Goal: Information Seeking & Learning: Learn about a topic

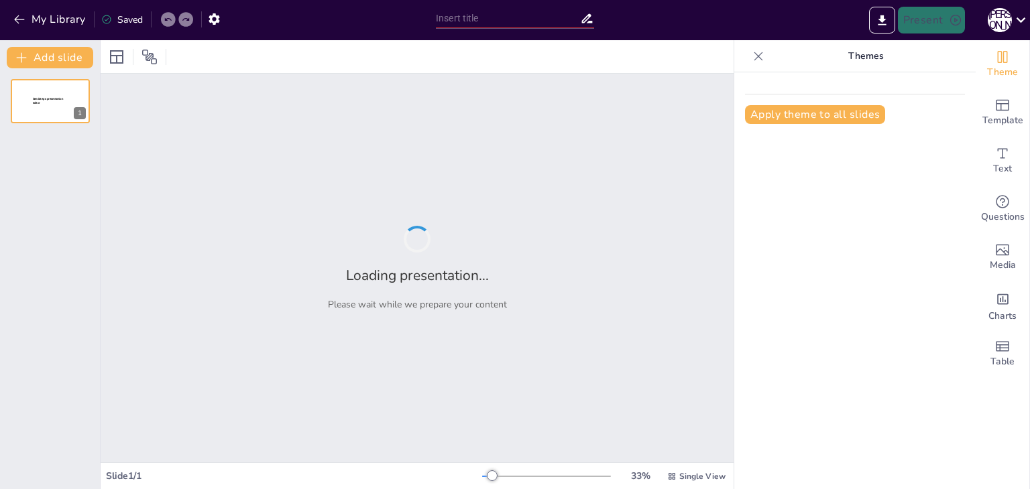
type input "Основи інформаційної безпеки: Захист у цифровому світі"
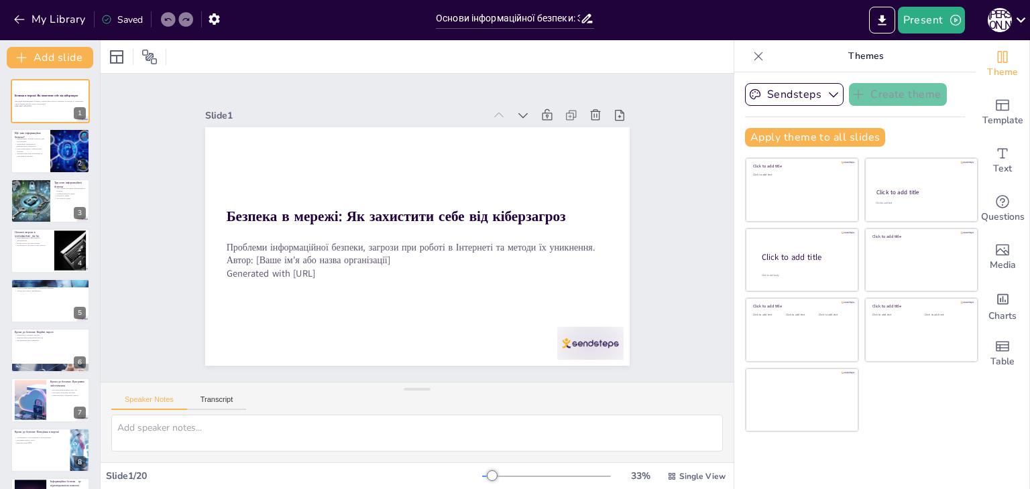
checkbox input "true"
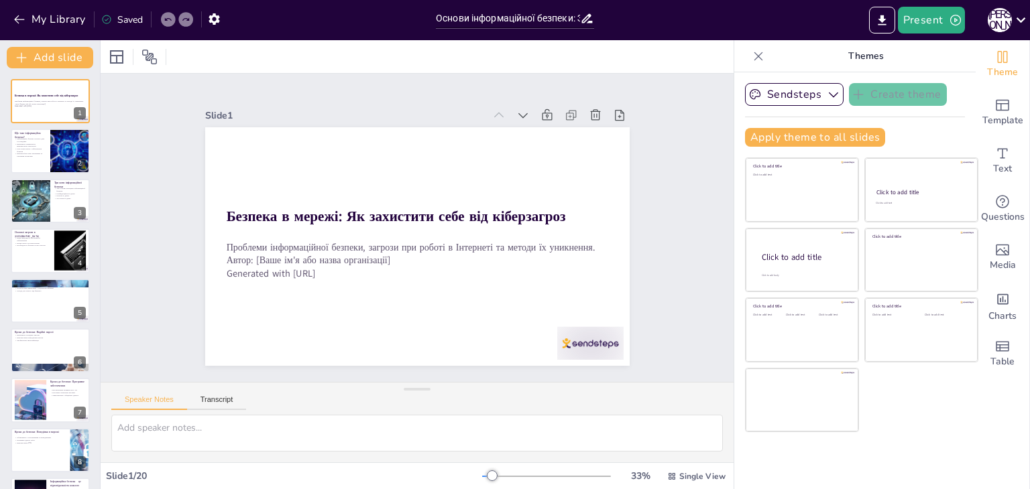
checkbox input "true"
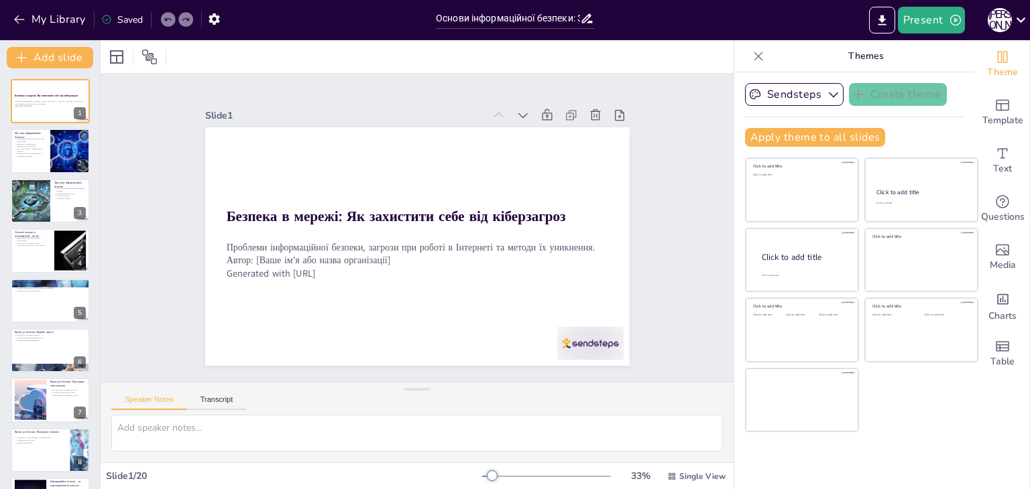
checkbox input "true"
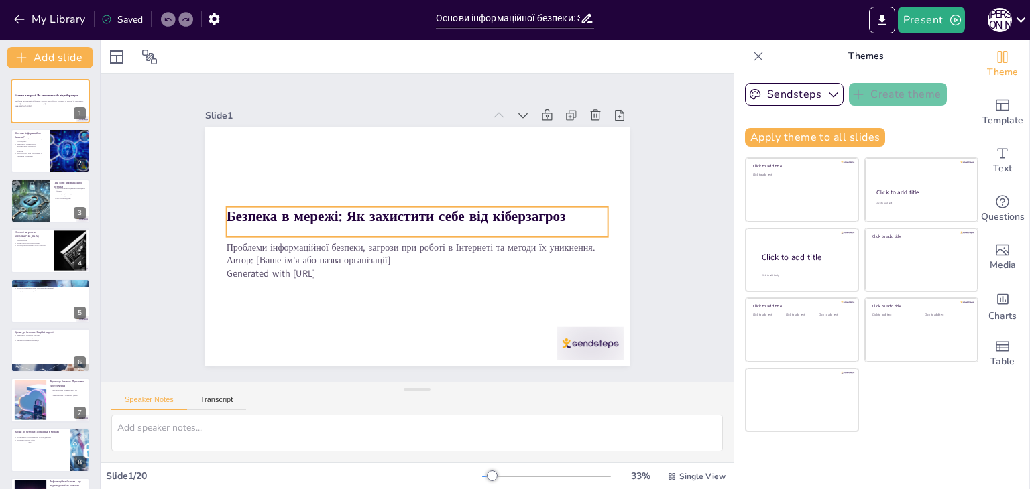
checkbox input "true"
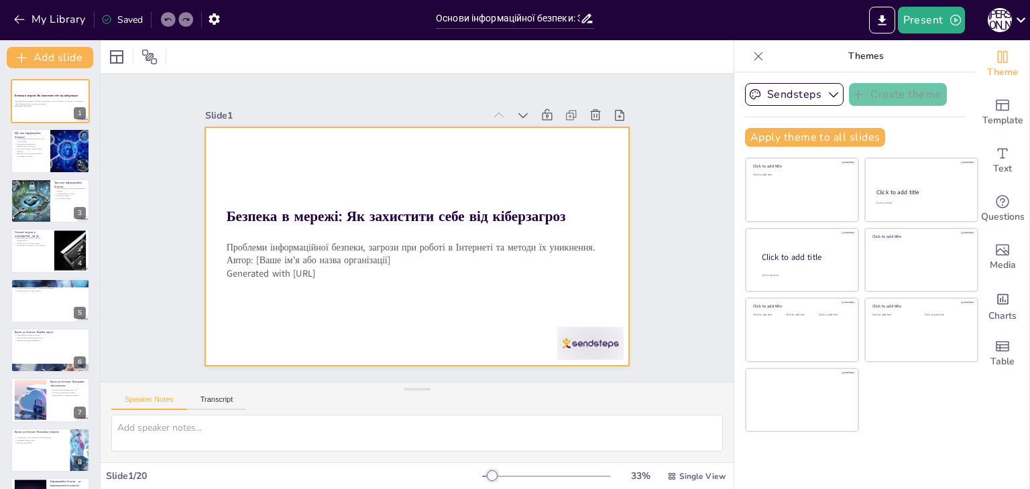
checkbox input "true"
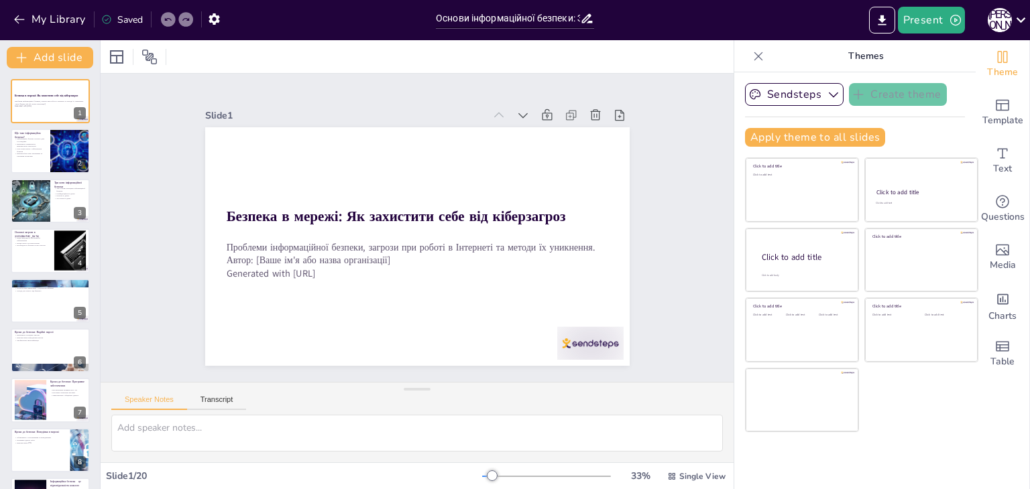
checkbox input "true"
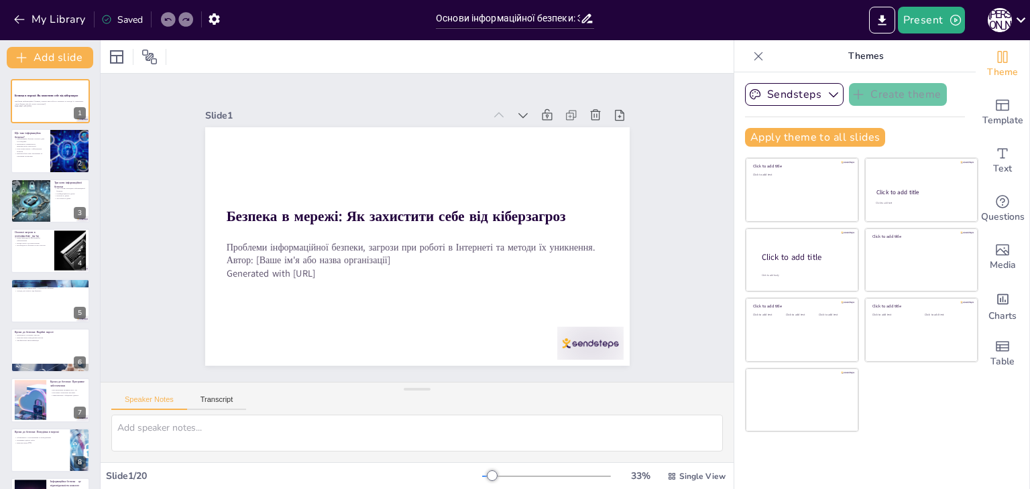
checkbox input "true"
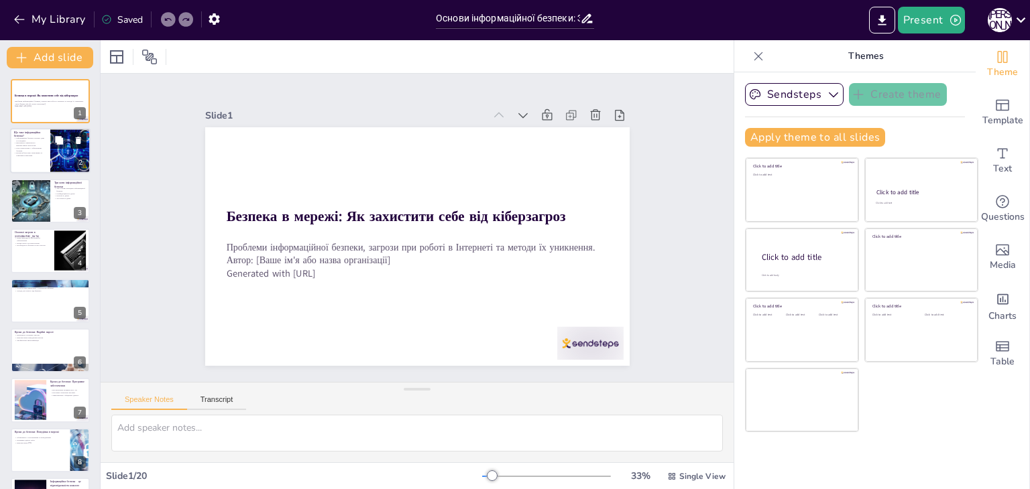
checkbox input "true"
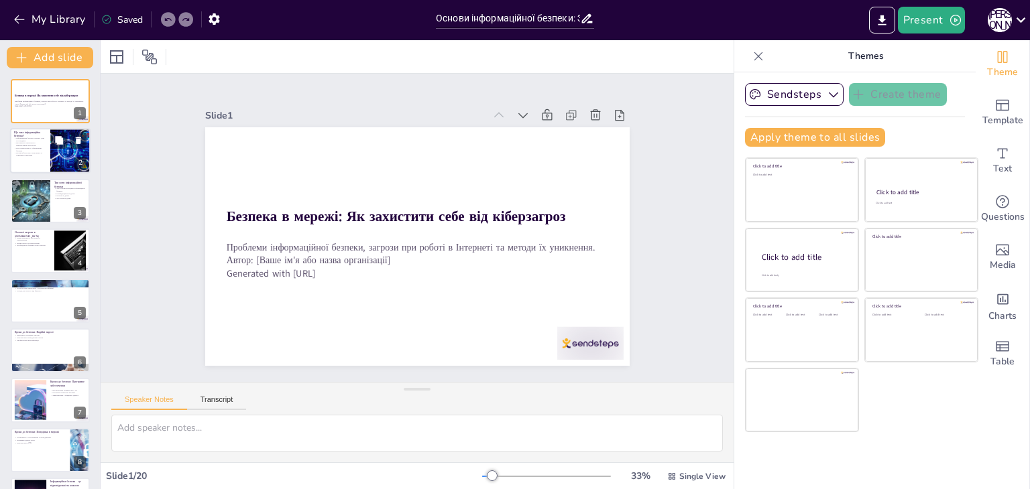
checkbox input "true"
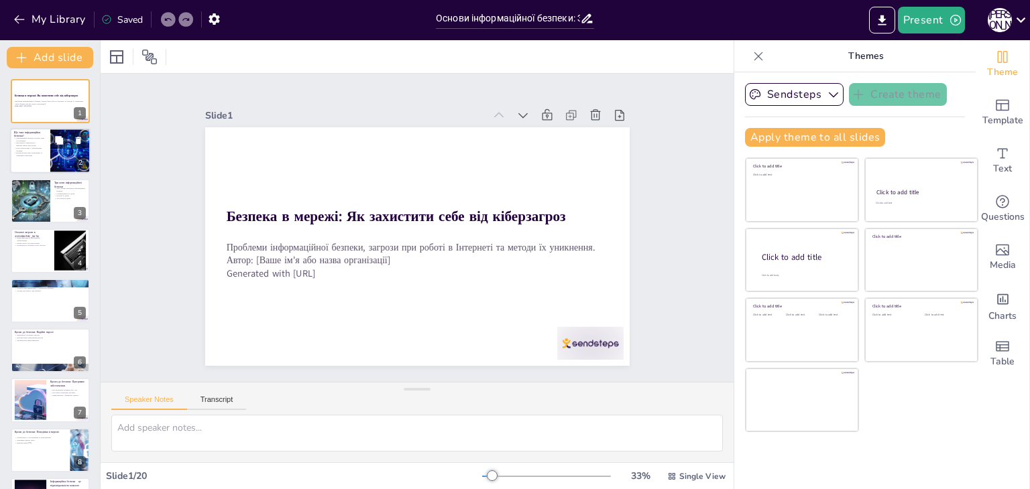
checkbox input "true"
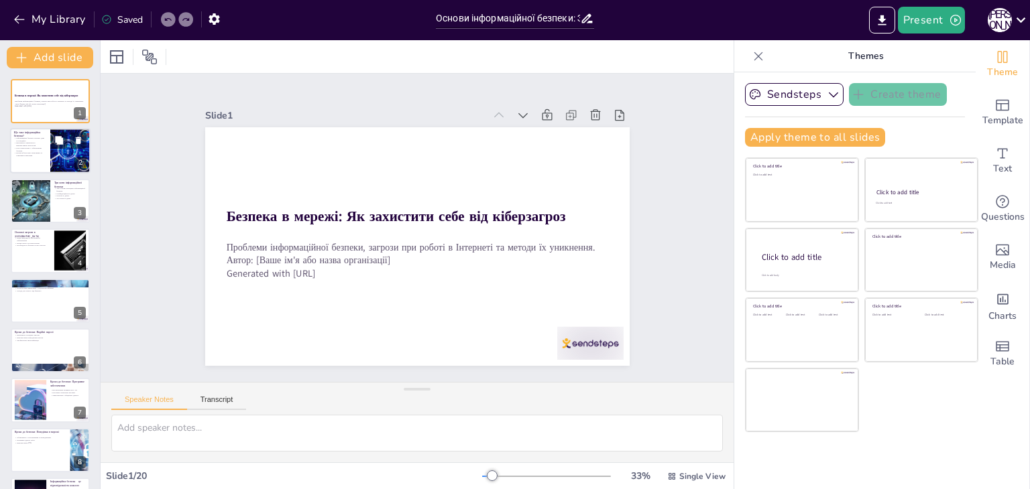
checkbox input "true"
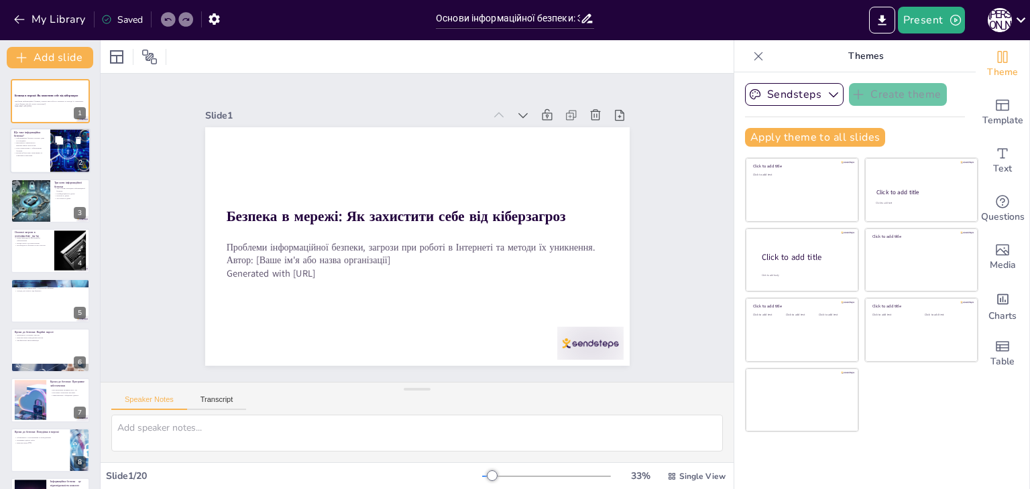
checkbox input "true"
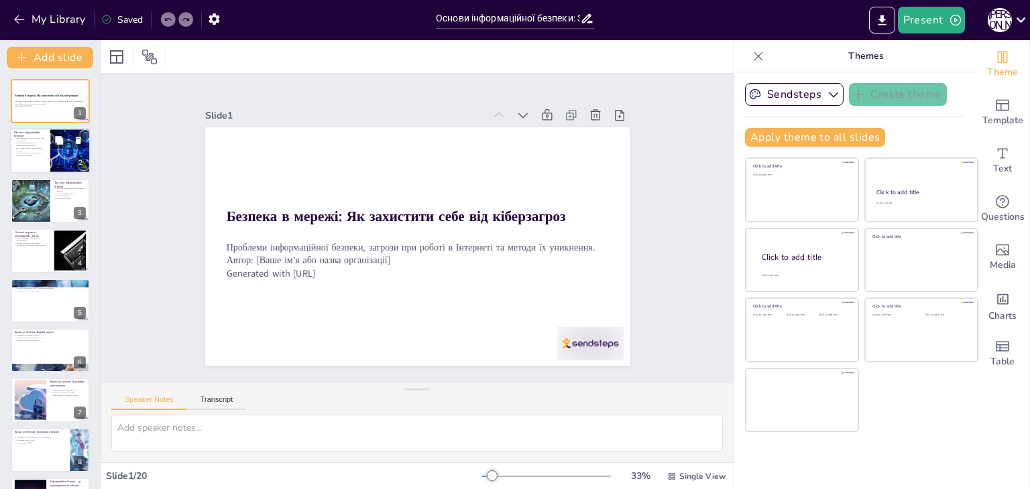
checkbox input "true"
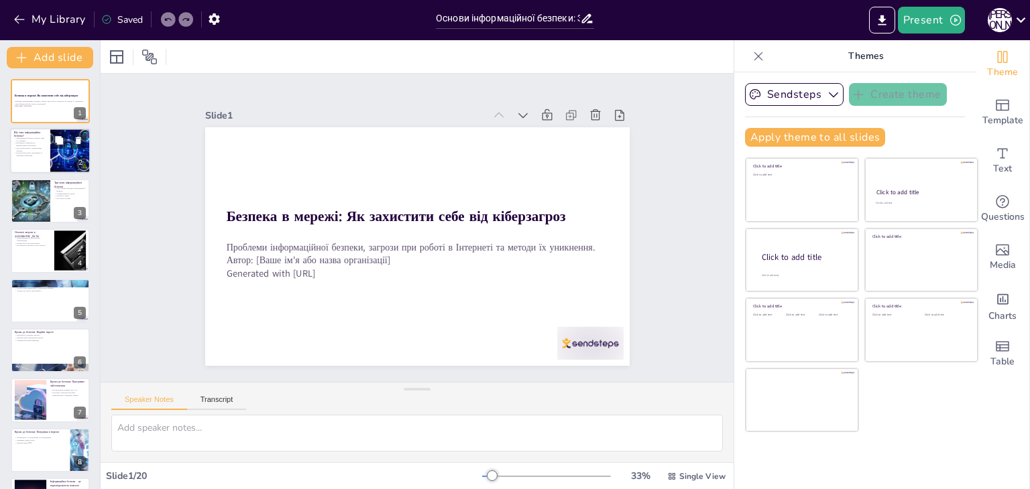
checkbox input "true"
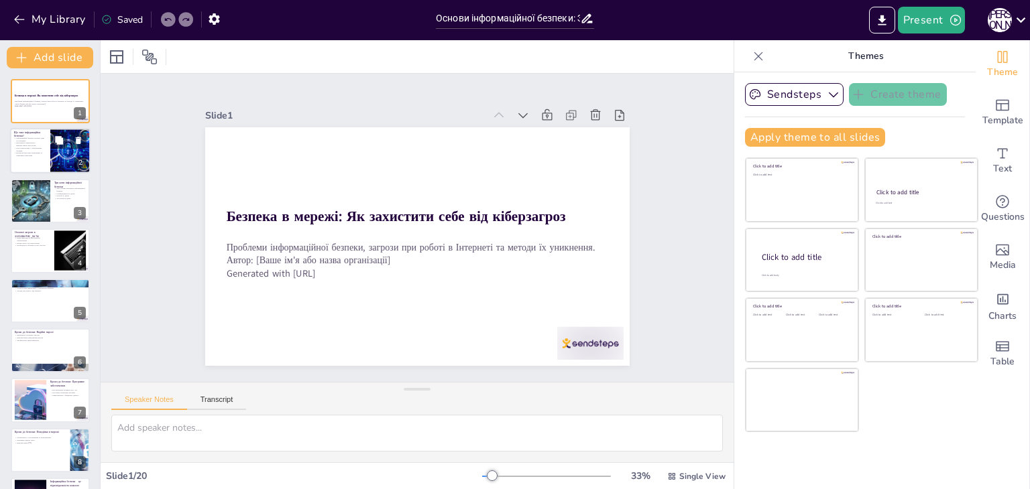
click at [35, 143] on p "Важливість правильного використання технологій" at bounding box center [30, 144] width 32 height 5
checkbox input "true"
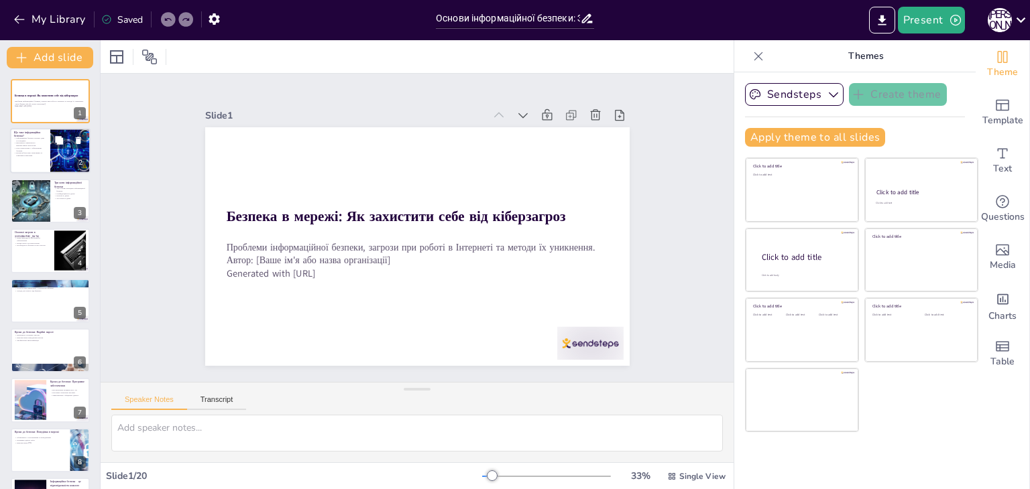
checkbox input "true"
type textarea "Інформаційна безпека не обмежується лише технологічними аспектами, але включає …"
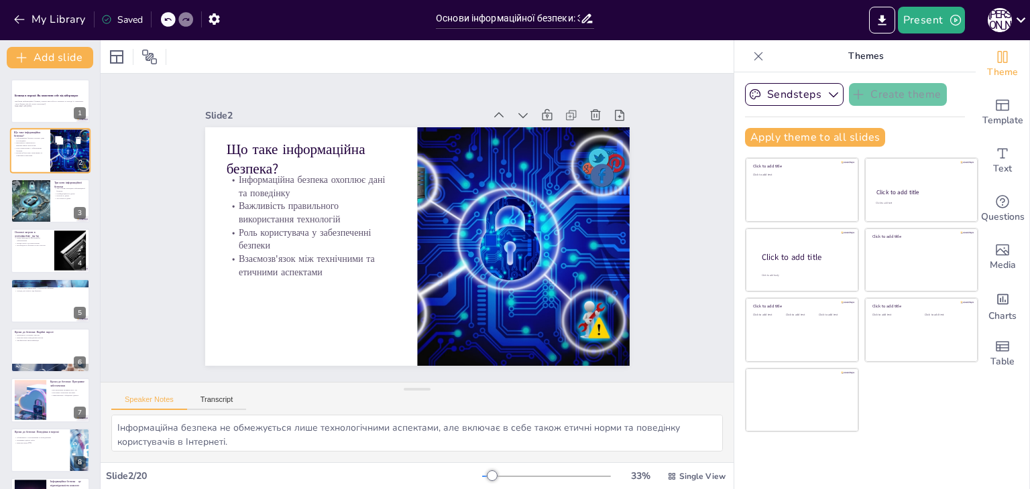
checkbox input "true"
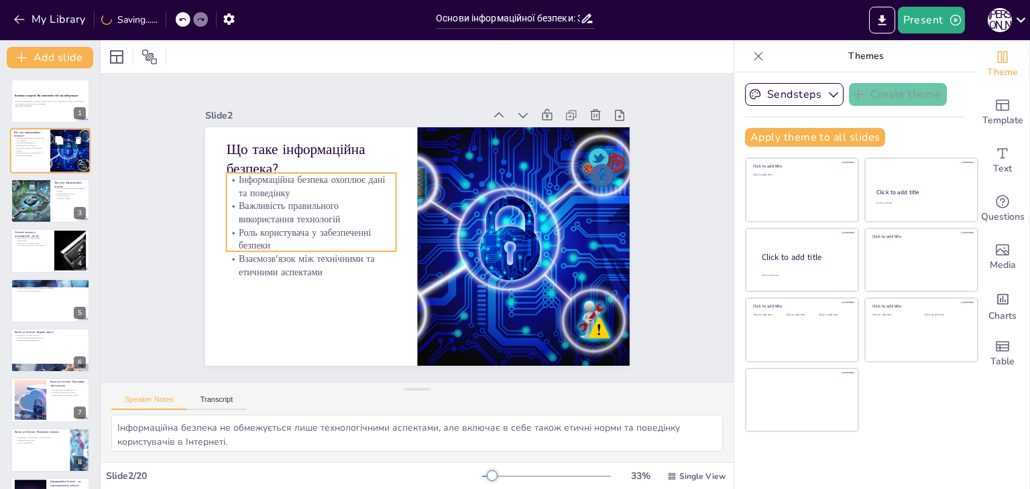
checkbox input "true"
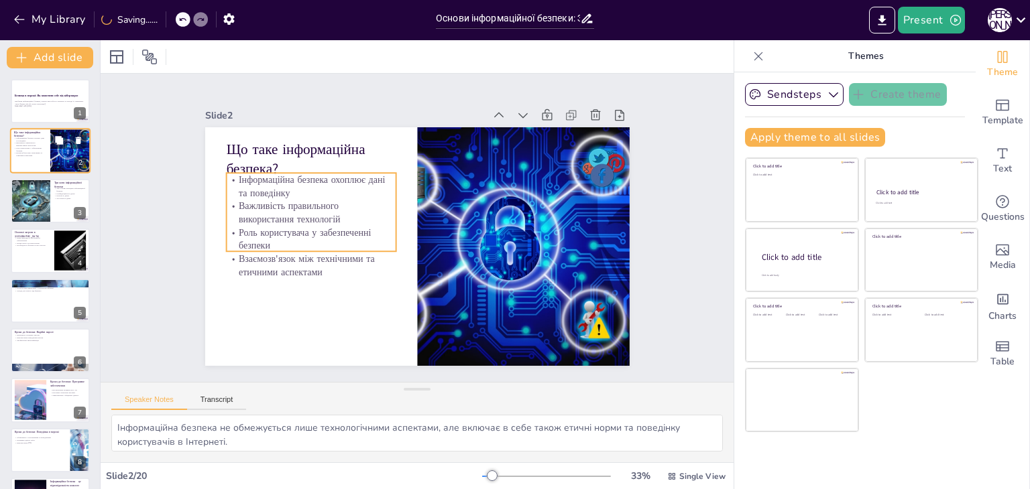
checkbox input "true"
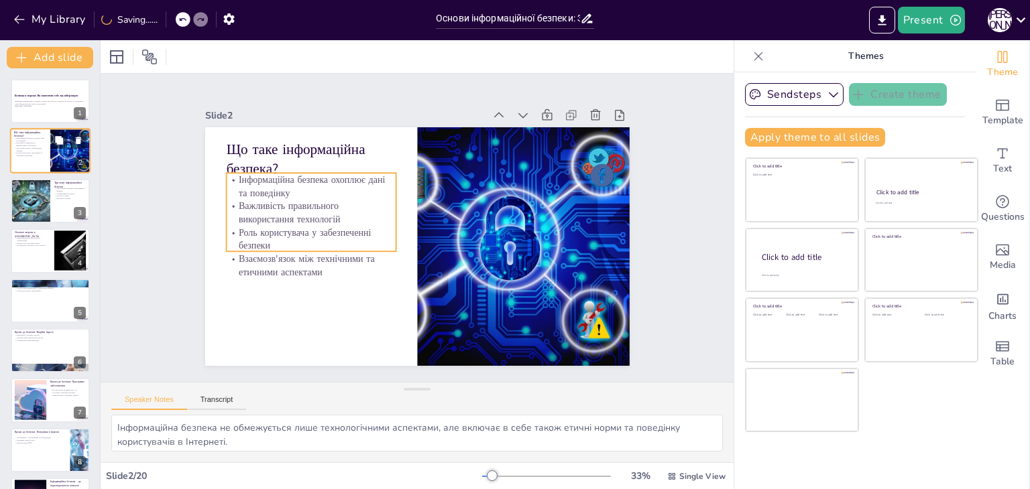
checkbox input "true"
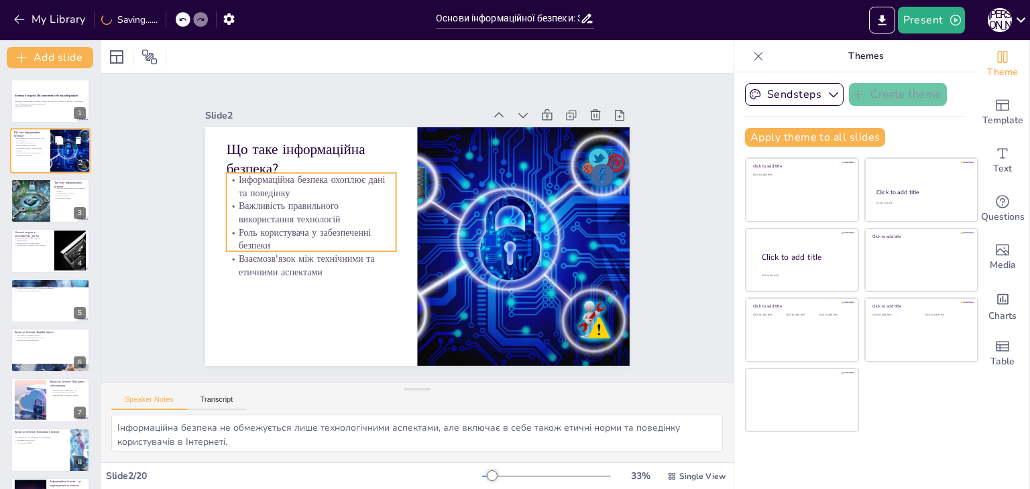
checkbox input "true"
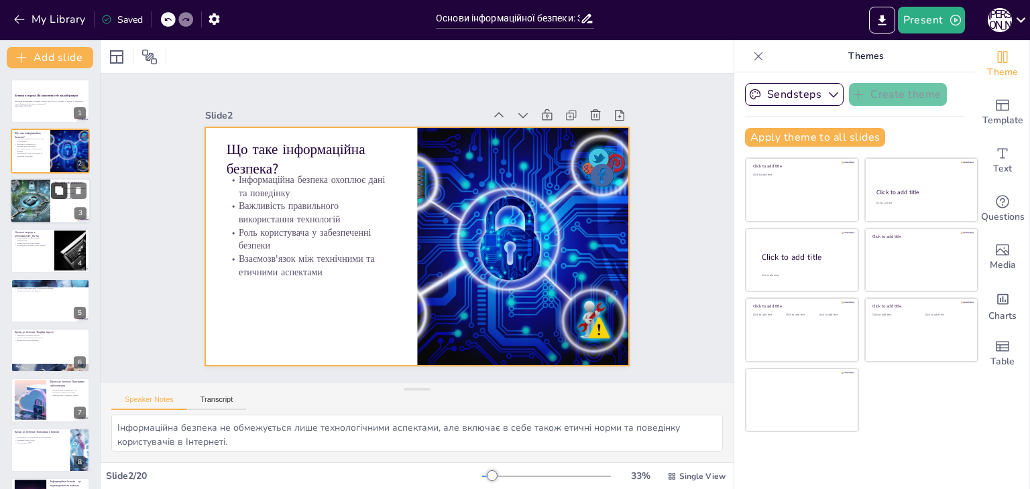
checkbox input "true"
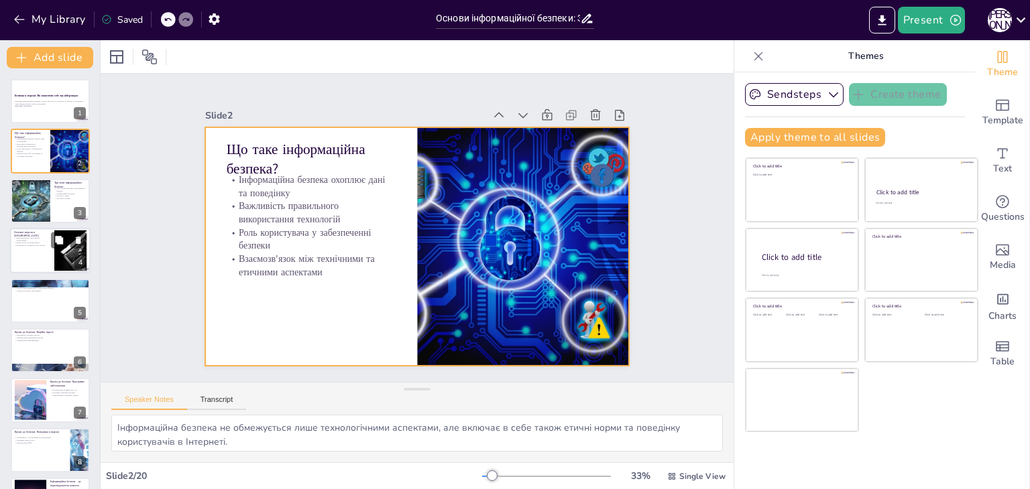
checkbox input "true"
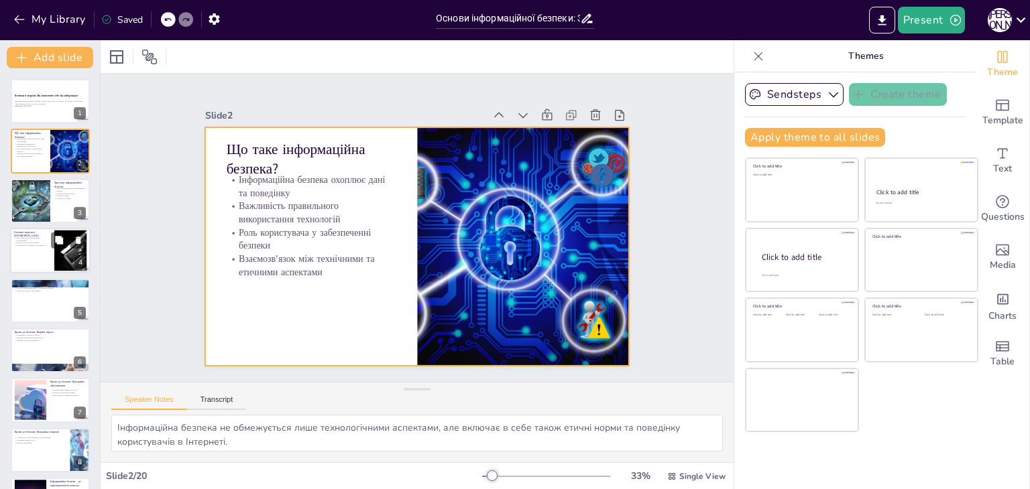
checkbox input "true"
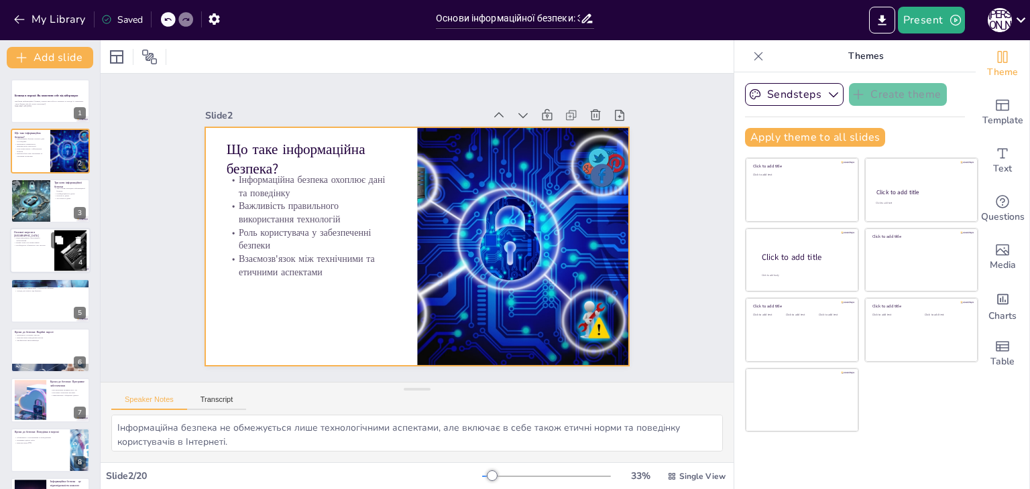
checkbox input "true"
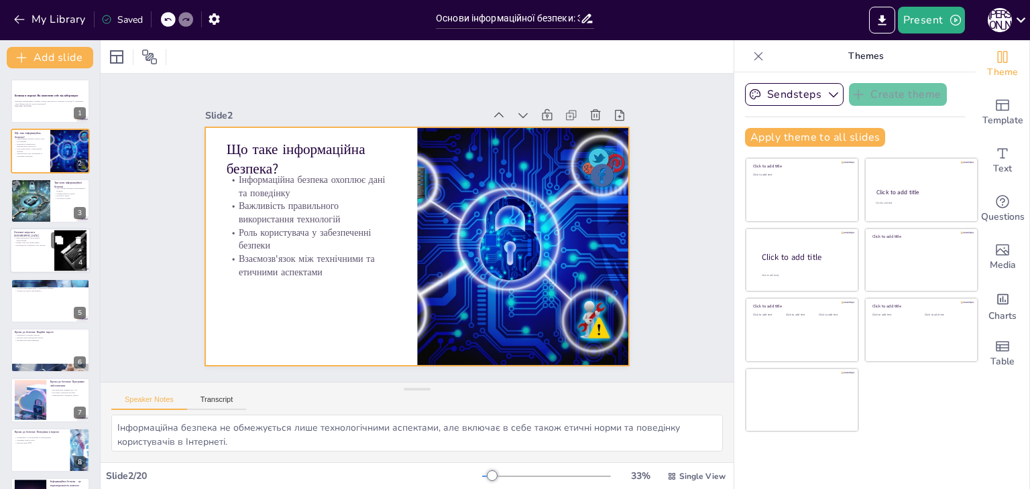
checkbox input "true"
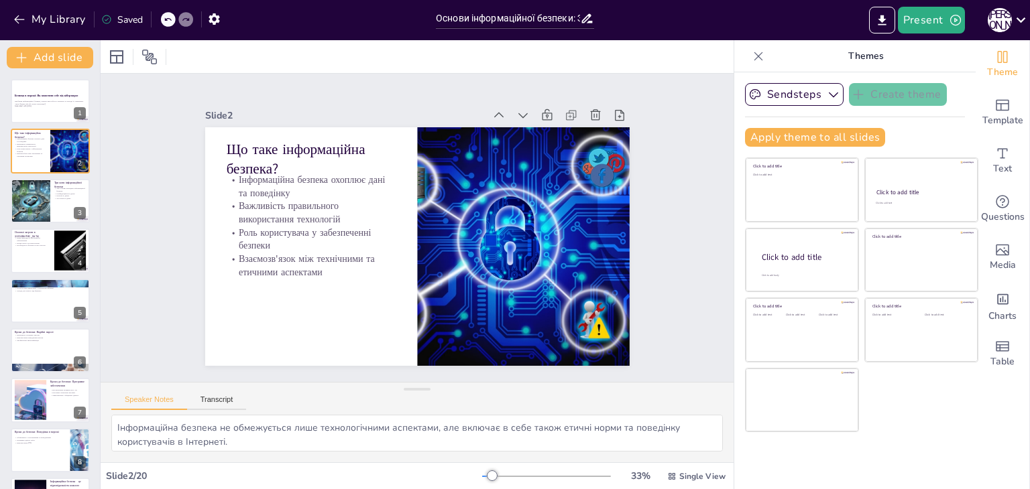
checkbox input "true"
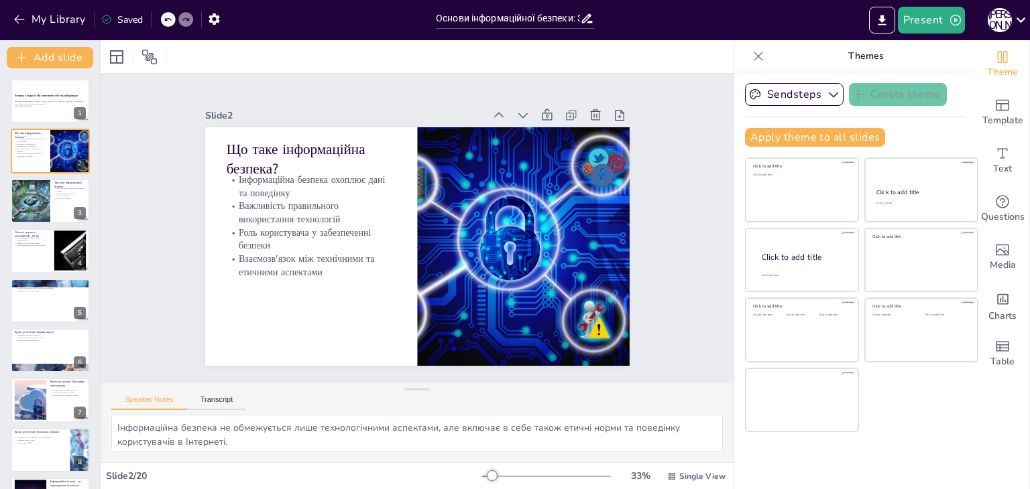
checkbox input "true"
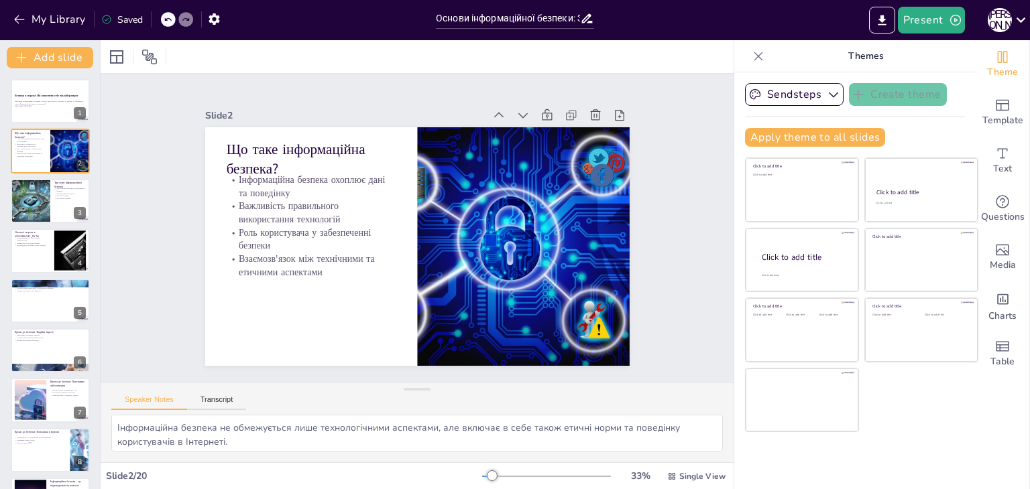
checkbox input "true"
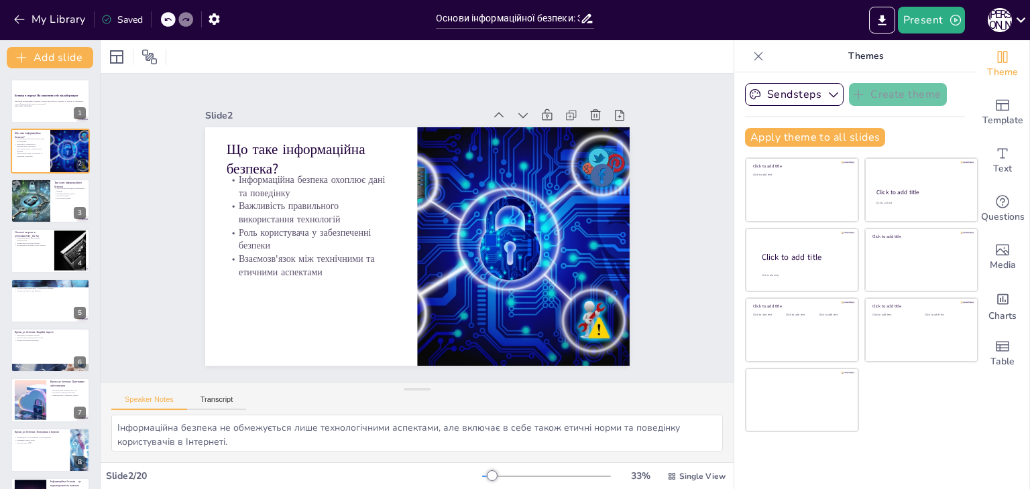
checkbox input "true"
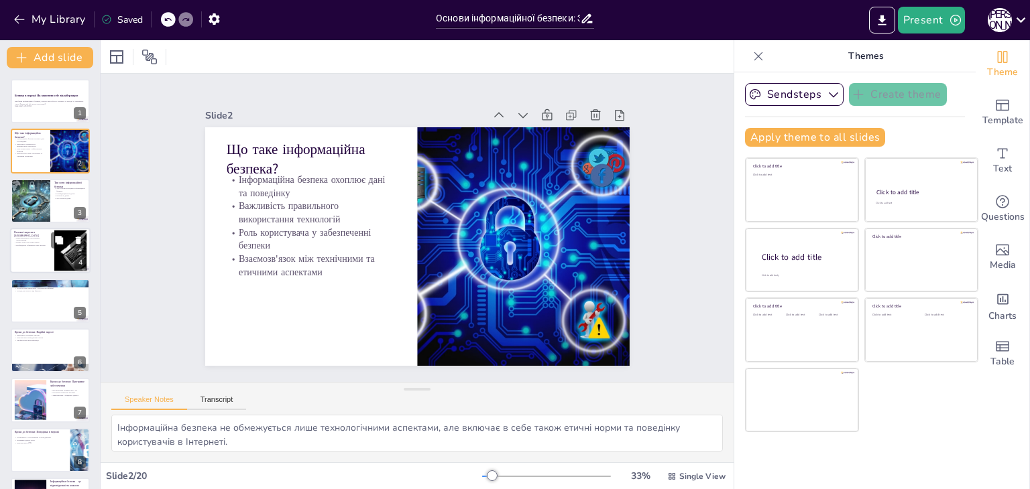
checkbox input "true"
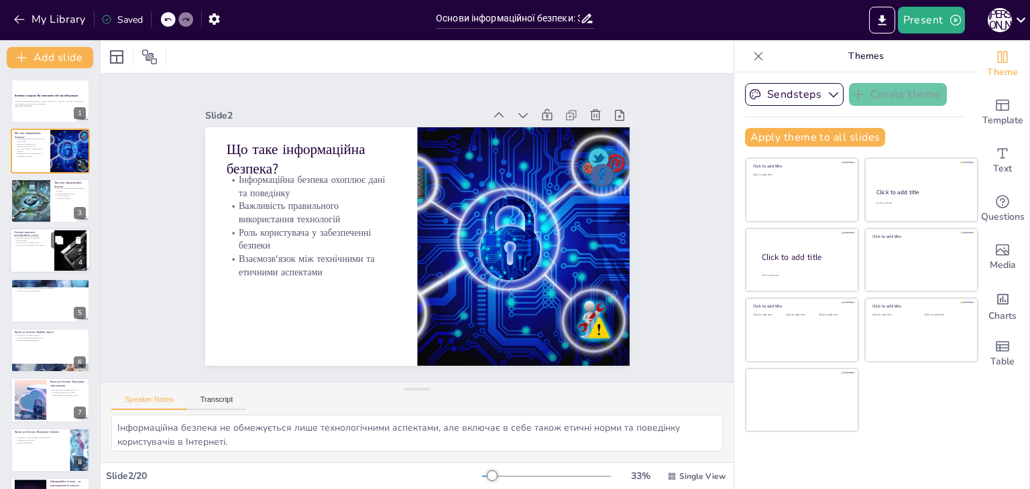
checkbox input "true"
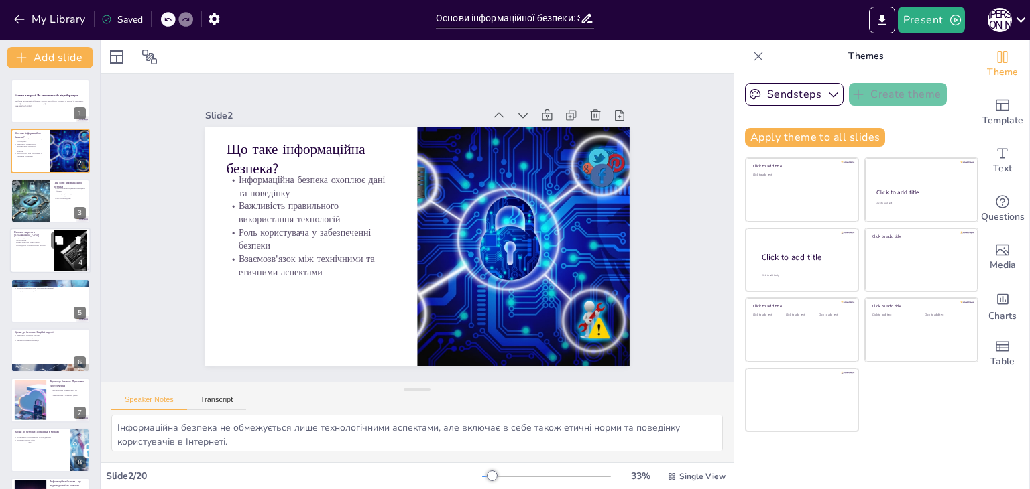
checkbox input "true"
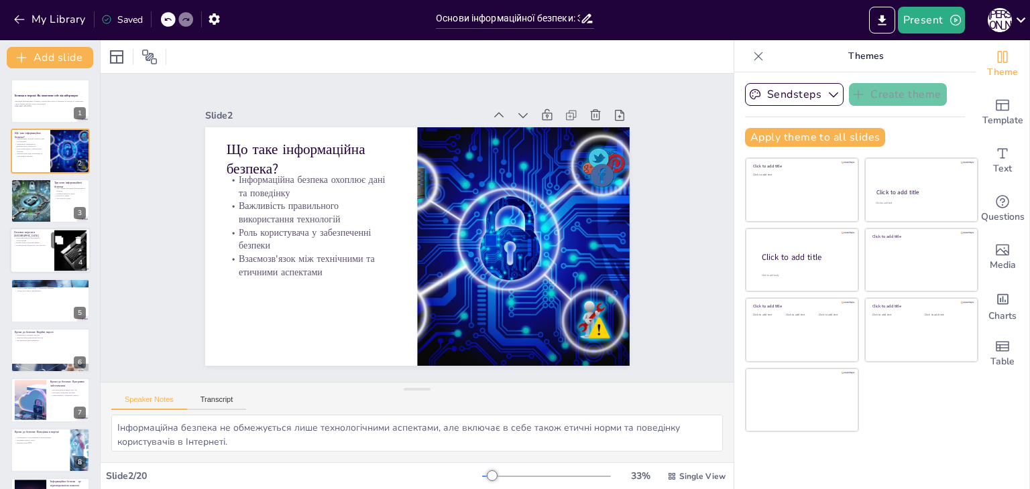
checkbox input "true"
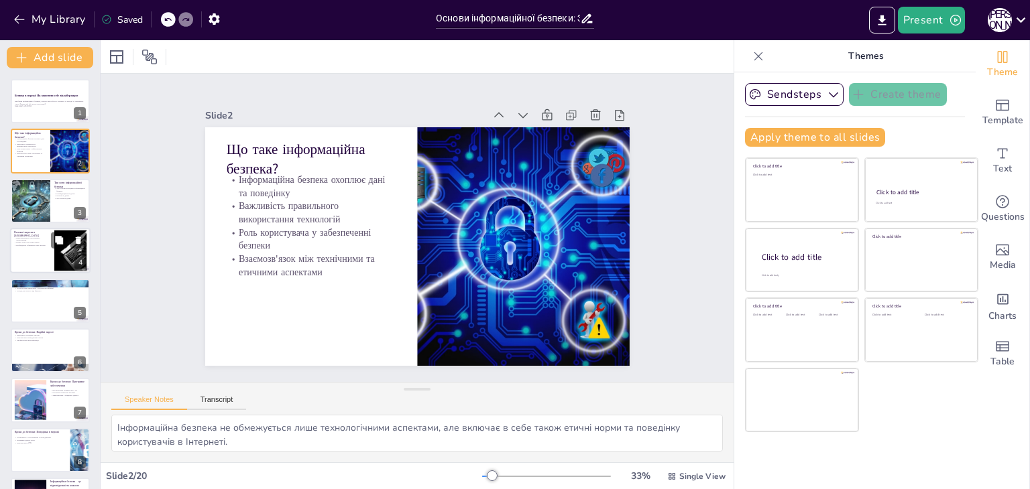
checkbox input "true"
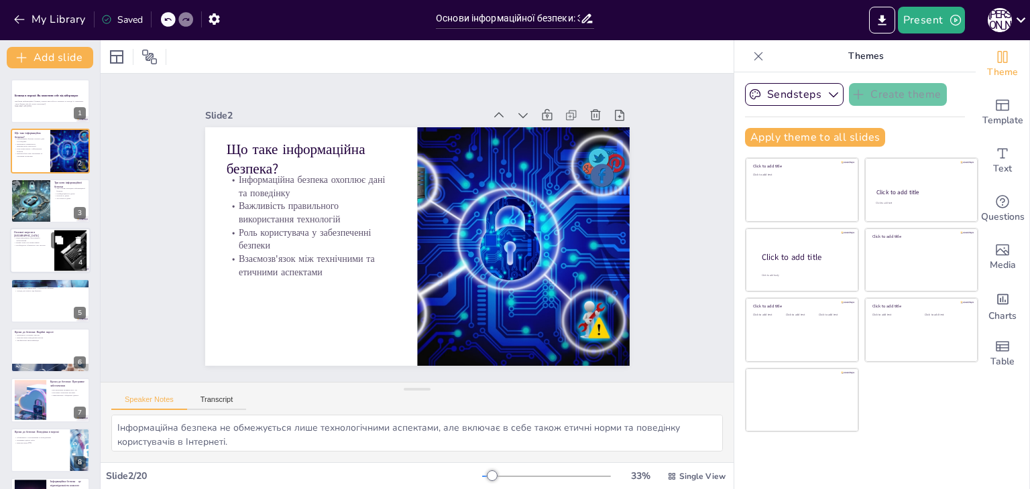
checkbox input "true"
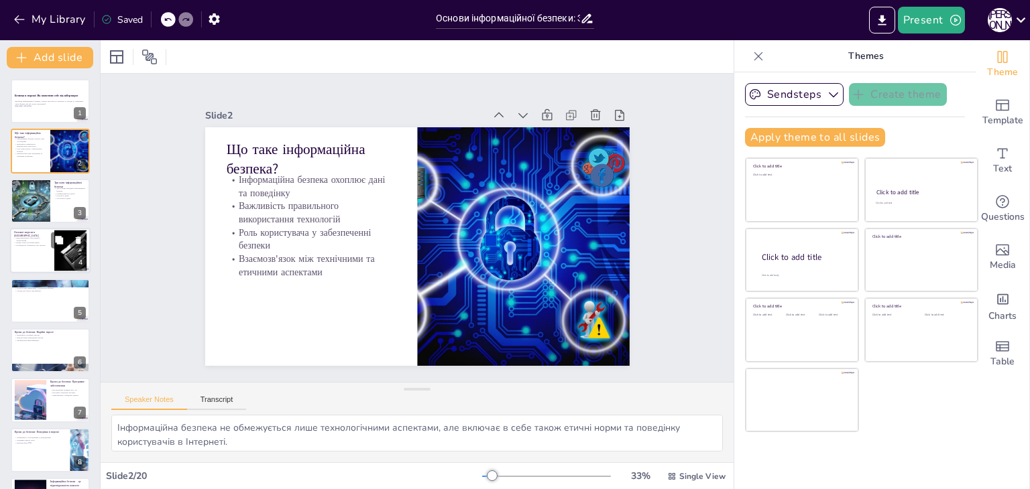
click at [52, 271] on div at bounding box center [50, 251] width 80 height 46
checkbox input "true"
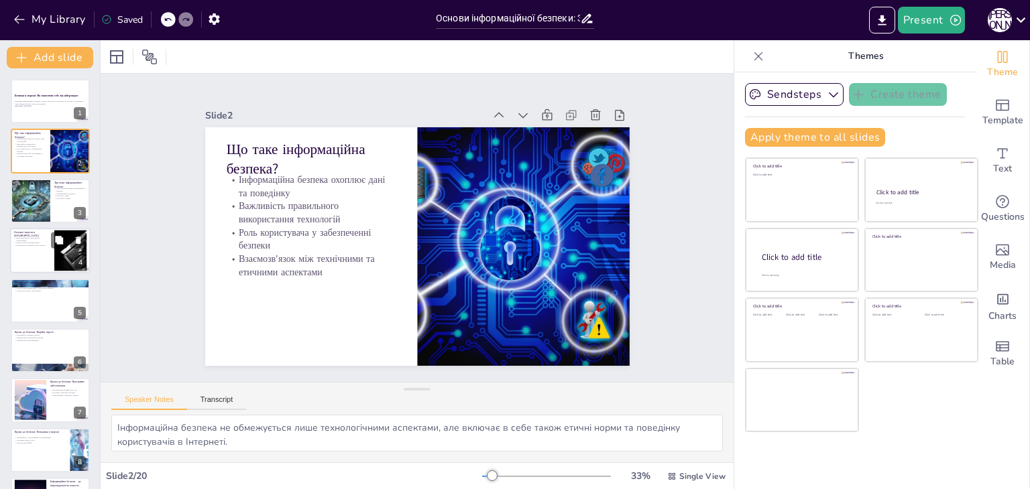
checkbox input "true"
type textarea "Розуміння різних видів шкідливого програмного забезпечення допомагає користувач…"
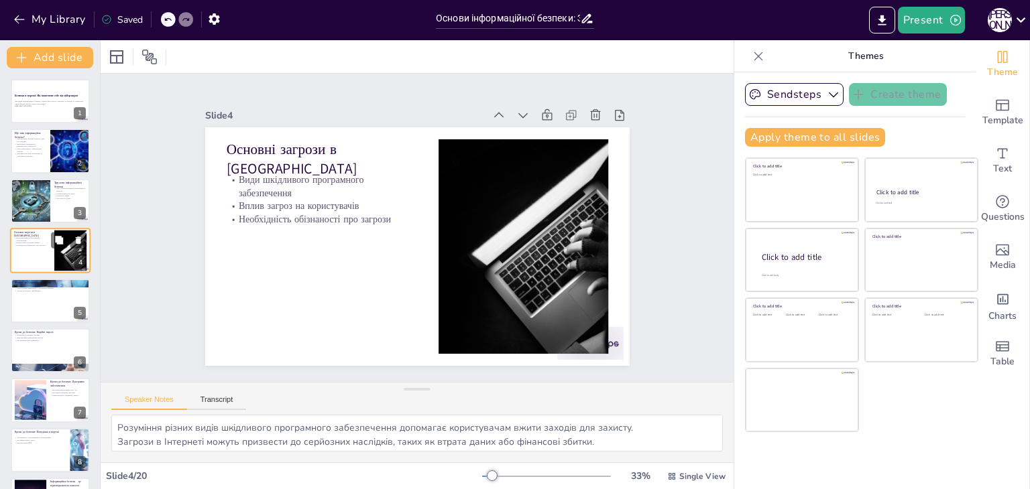
checkbox input "true"
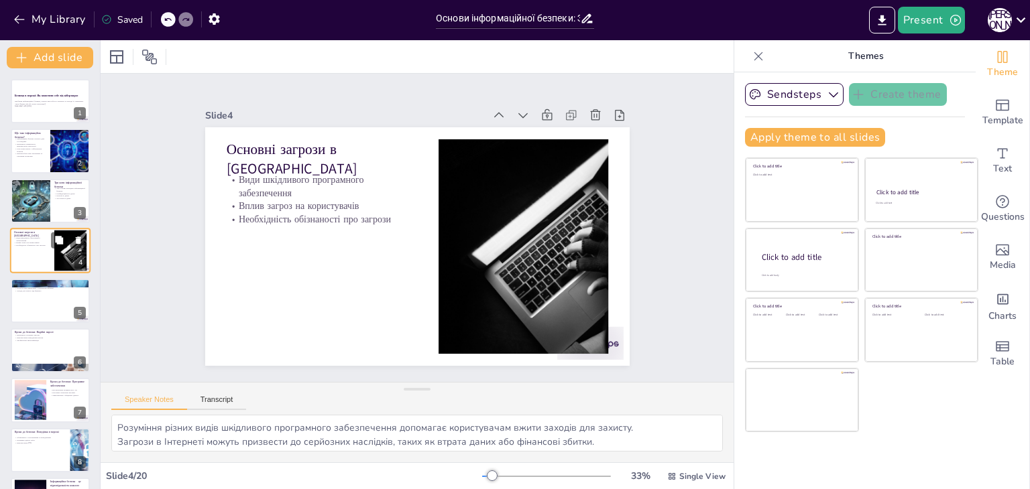
checkbox input "true"
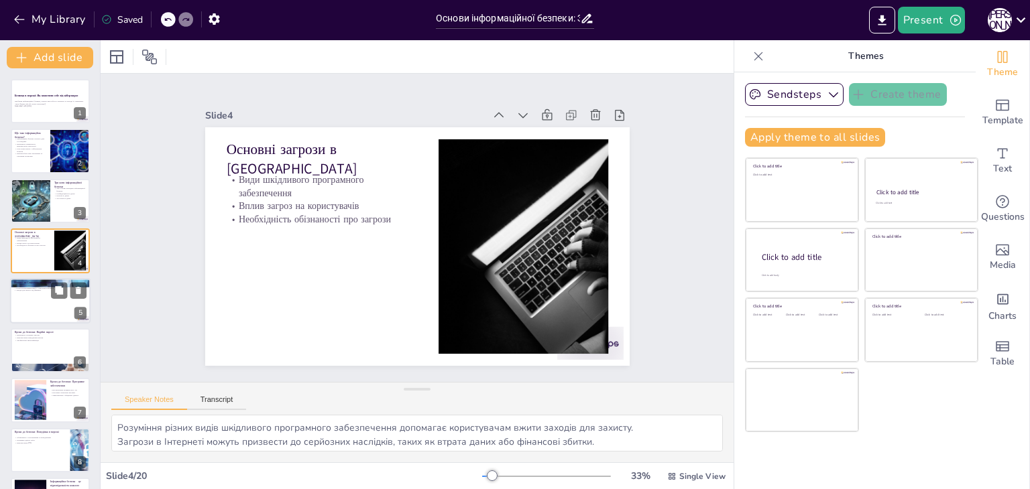
checkbox input "true"
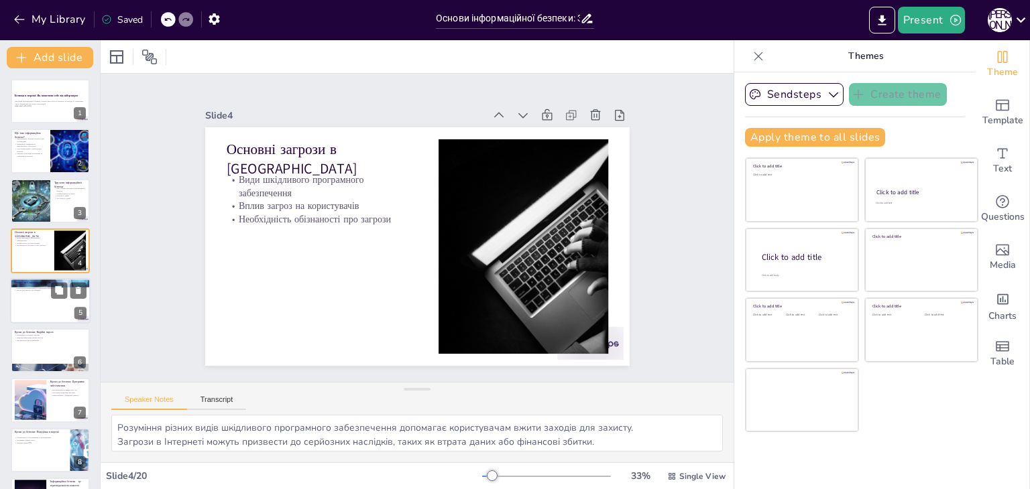
checkbox input "true"
click at [44, 313] on div at bounding box center [50, 301] width 80 height 46
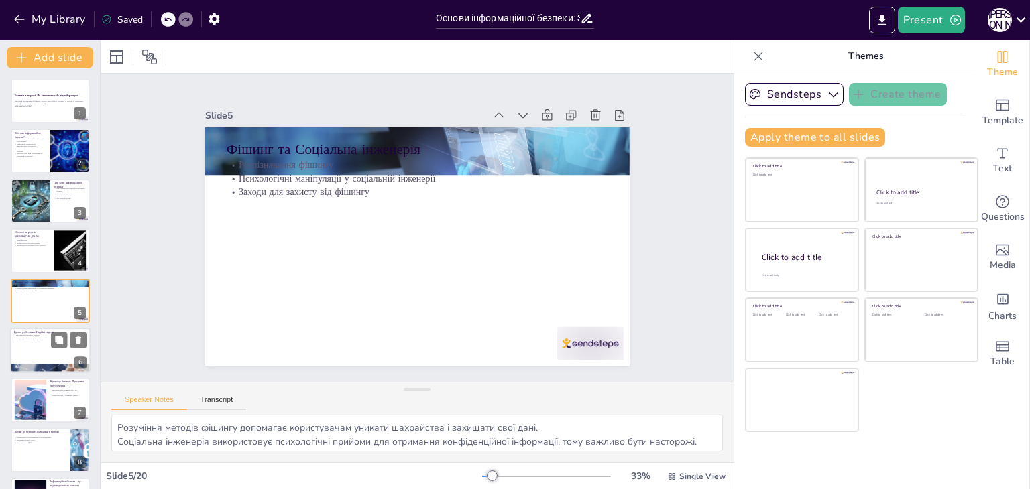
scroll to position [21, 0]
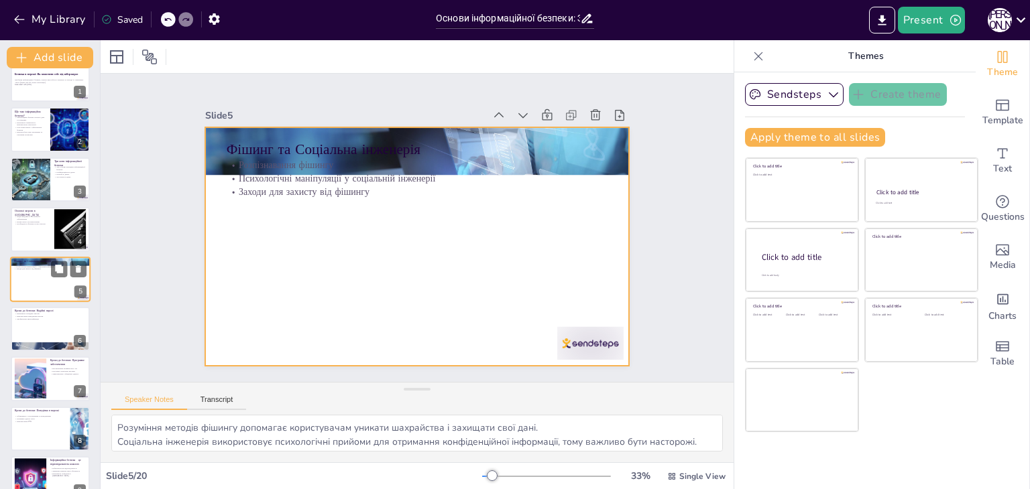
click at [41, 288] on div at bounding box center [50, 280] width 80 height 46
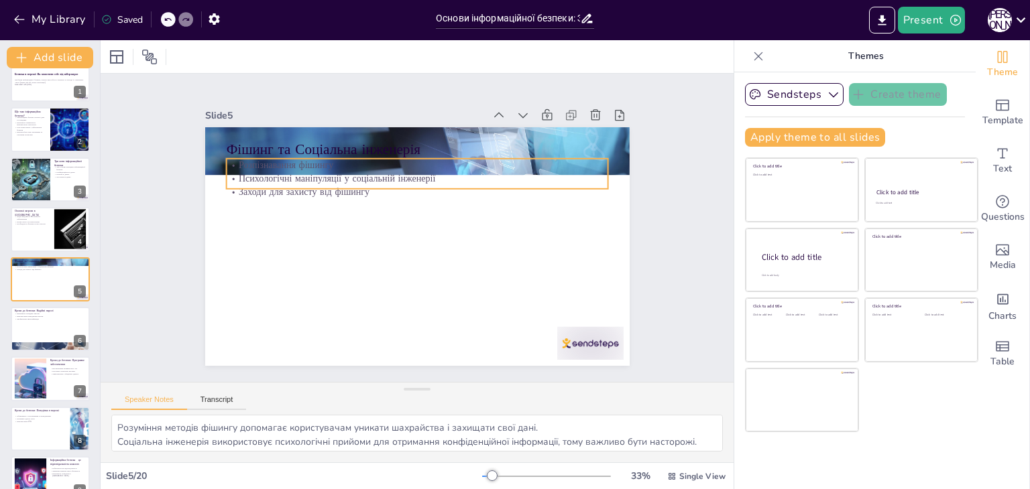
click at [332, 181] on p "Заходи для захисту від фішингу" at bounding box center [385, 245] width 202 height 337
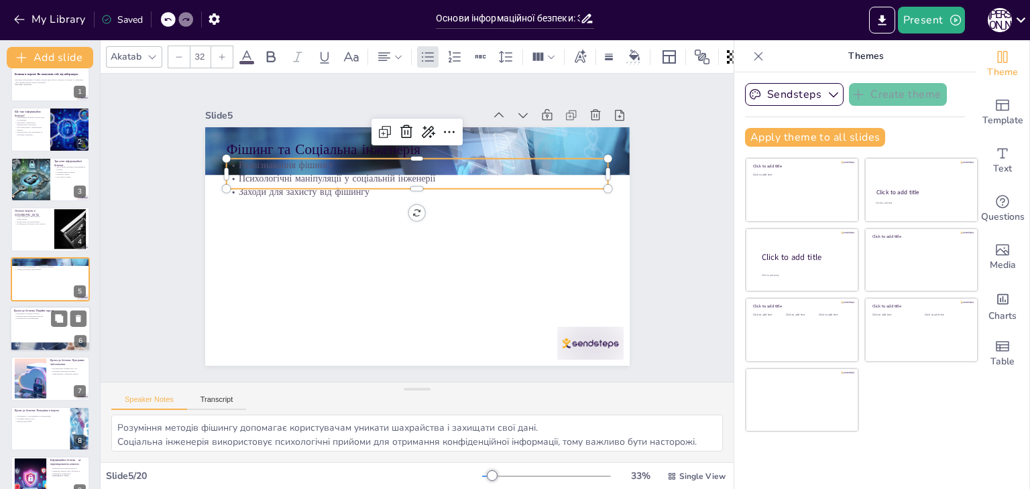
click at [44, 328] on div at bounding box center [50, 329] width 80 height 46
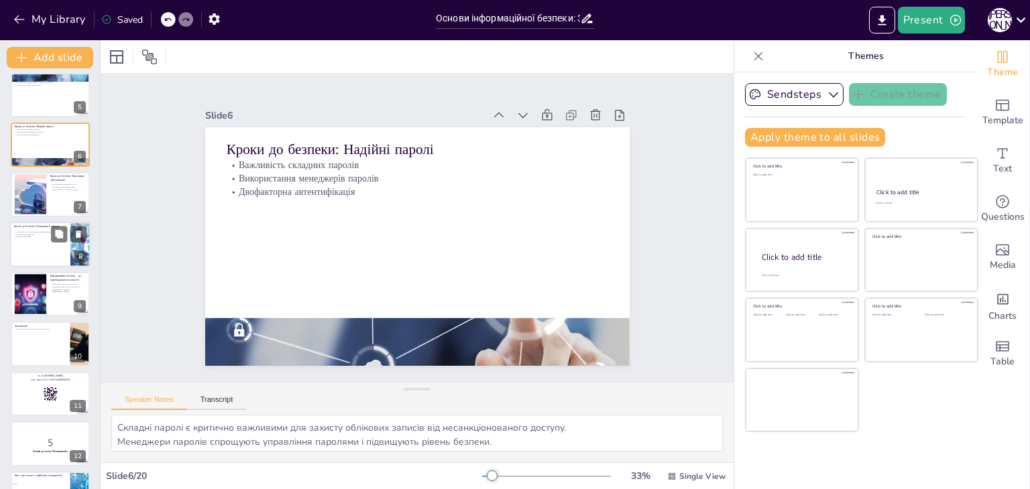
click at [38, 233] on p "Перевірка адреси сайту" at bounding box center [40, 234] width 52 height 3
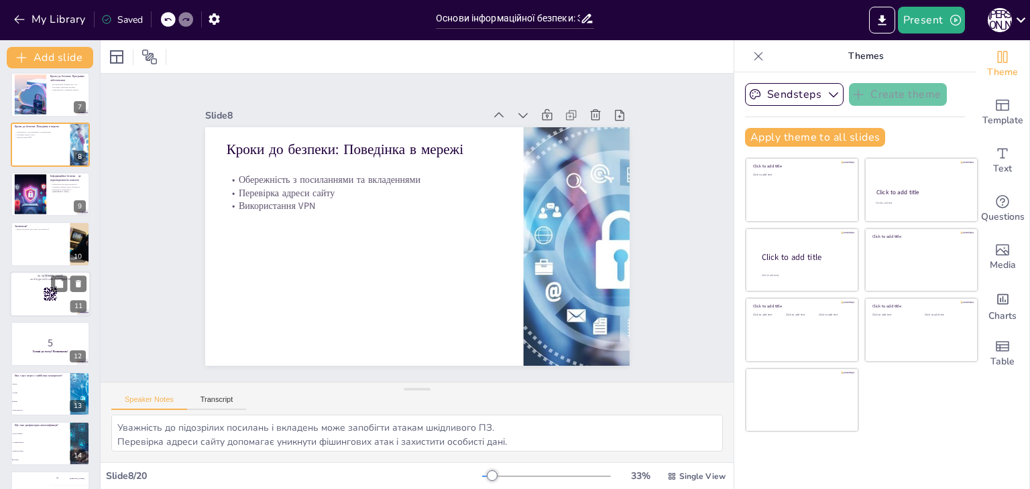
click at [52, 298] on rect at bounding box center [50, 294] width 15 height 15
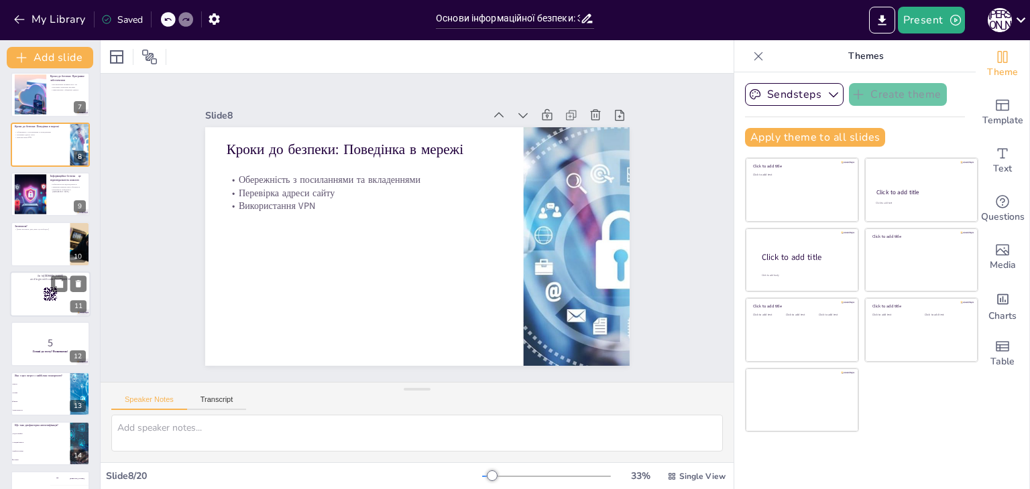
scroll to position [321, 0]
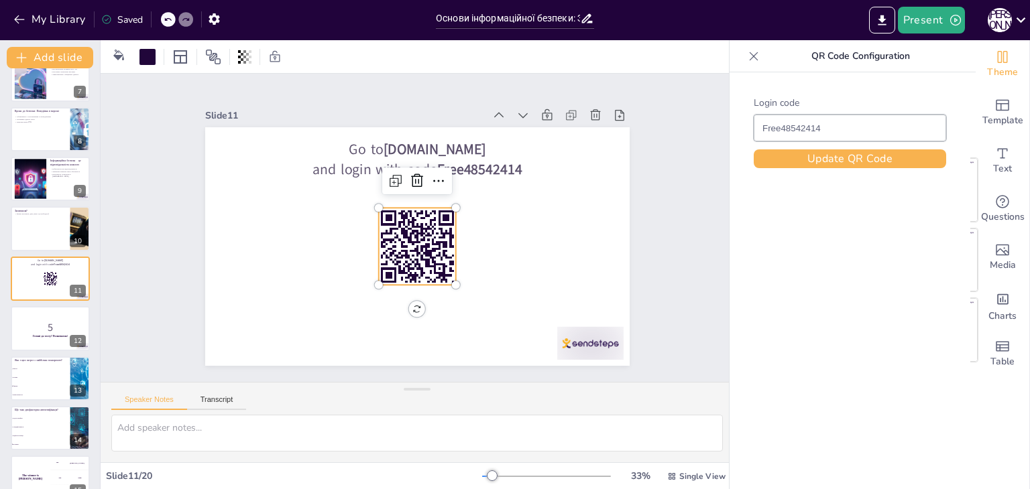
click at [402, 225] on rect at bounding box center [401, 224] width 2 height 2
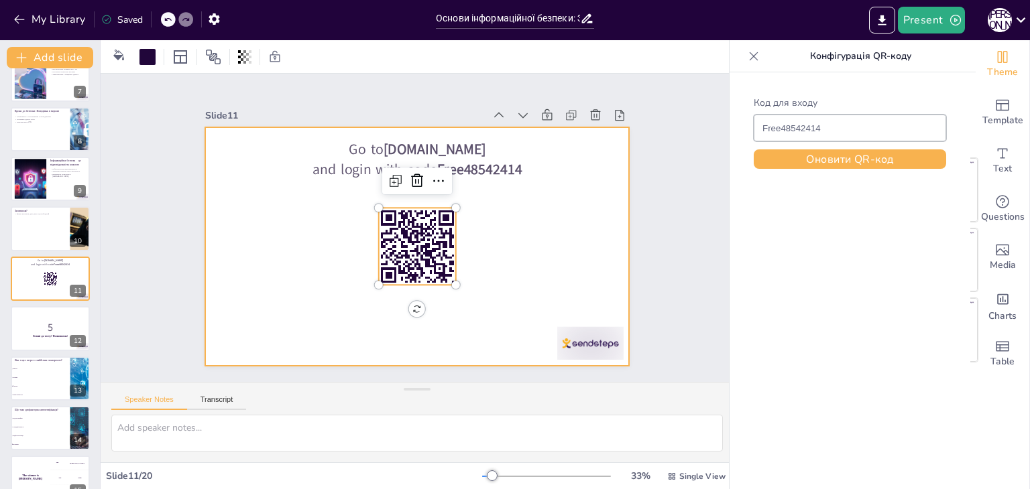
click at [302, 237] on div at bounding box center [404, 213] width 475 height 461
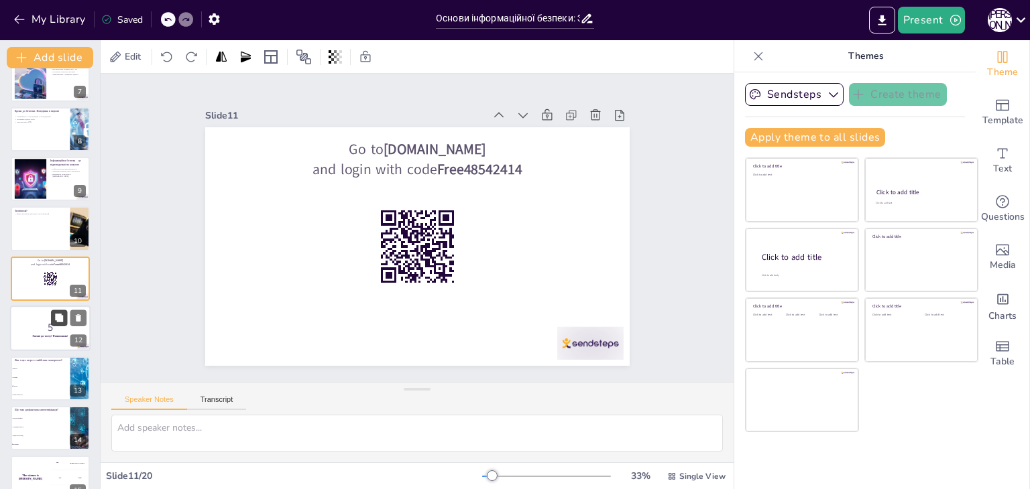
click at [62, 321] on icon at bounding box center [59, 318] width 8 height 8
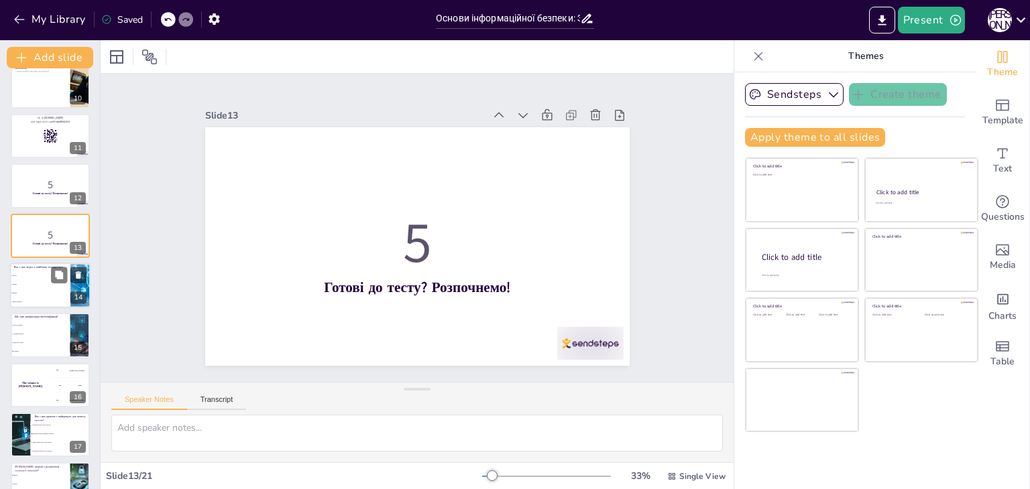
scroll to position [488, 0]
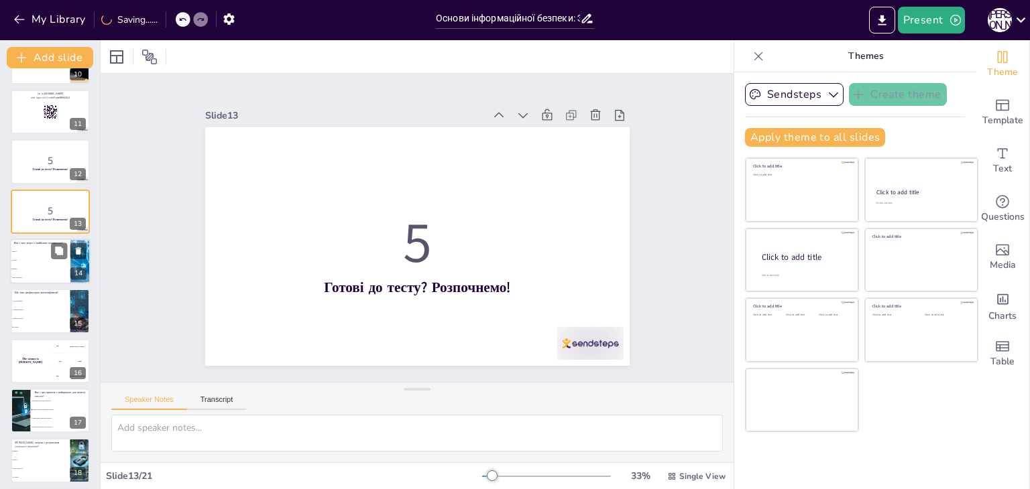
click at [37, 256] on li "Трояни" at bounding box center [40, 260] width 60 height 9
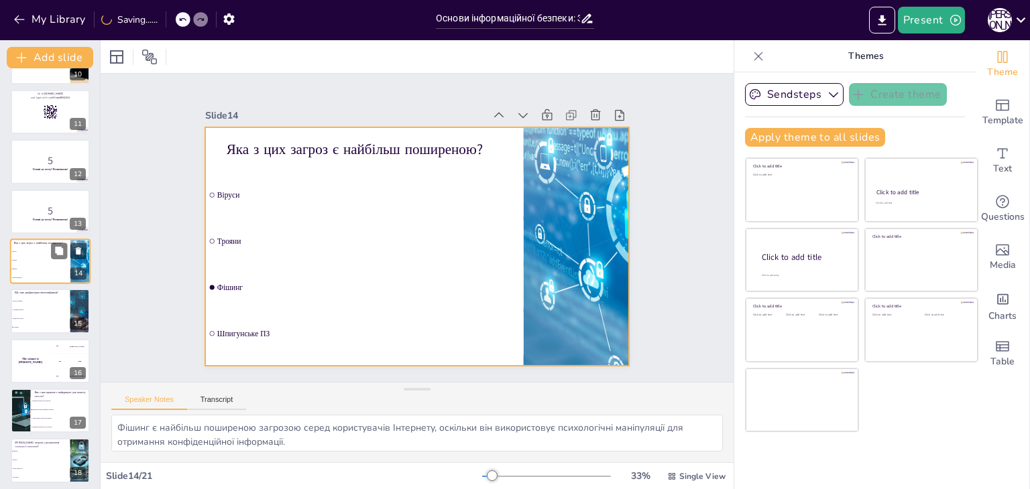
scroll to position [471, 0]
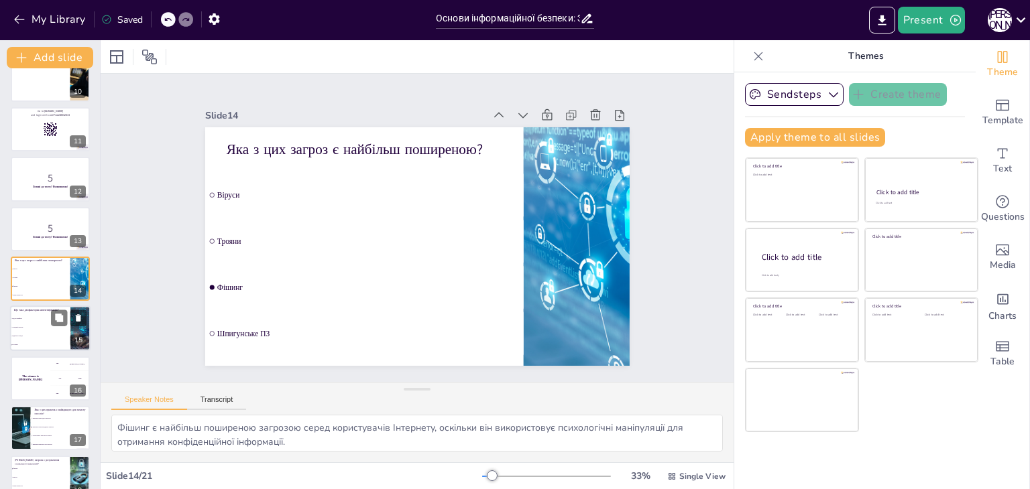
click at [42, 328] on li "Складний пароль" at bounding box center [40, 328] width 60 height 9
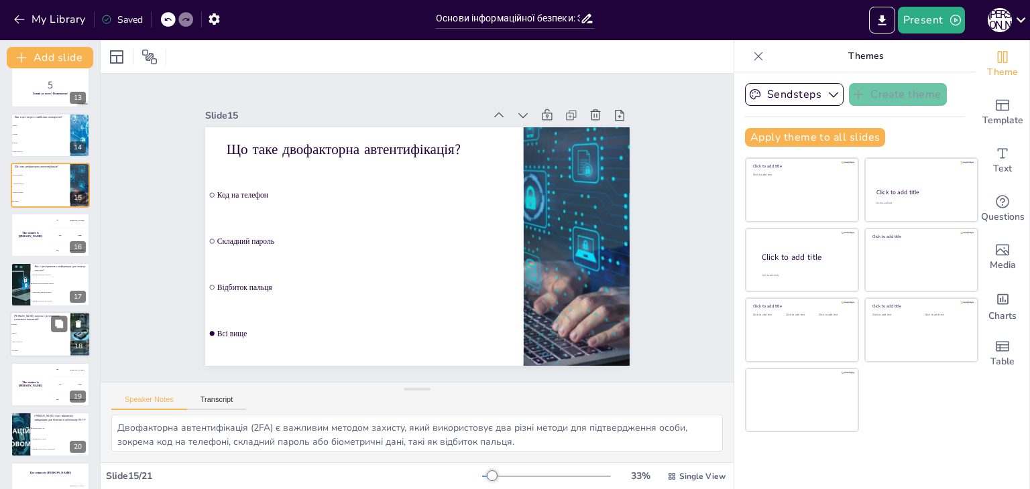
scroll to position [642, 0]
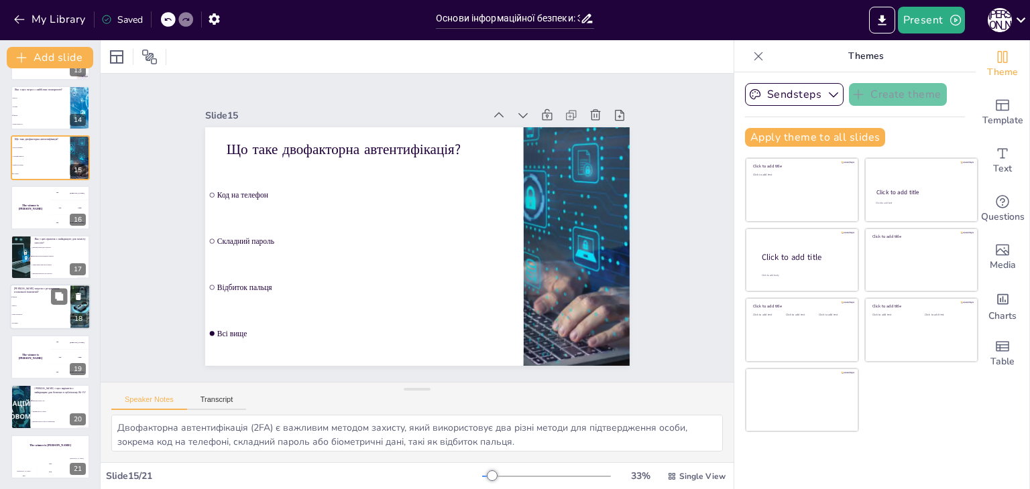
click at [46, 314] on span "Шпигунське ПЗ" at bounding box center [41, 315] width 58 height 2
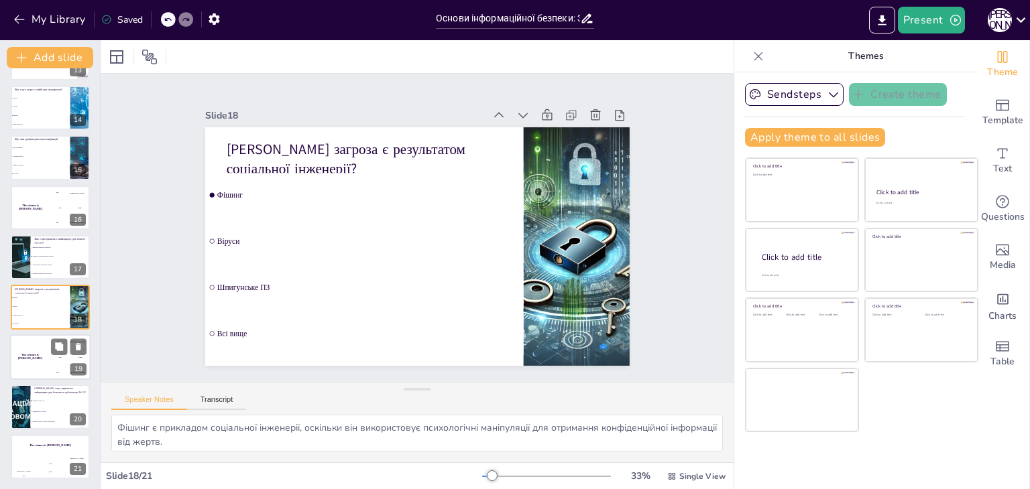
click at [46, 358] on div "The winner is [PERSON_NAME]" at bounding box center [30, 358] width 40 height 46
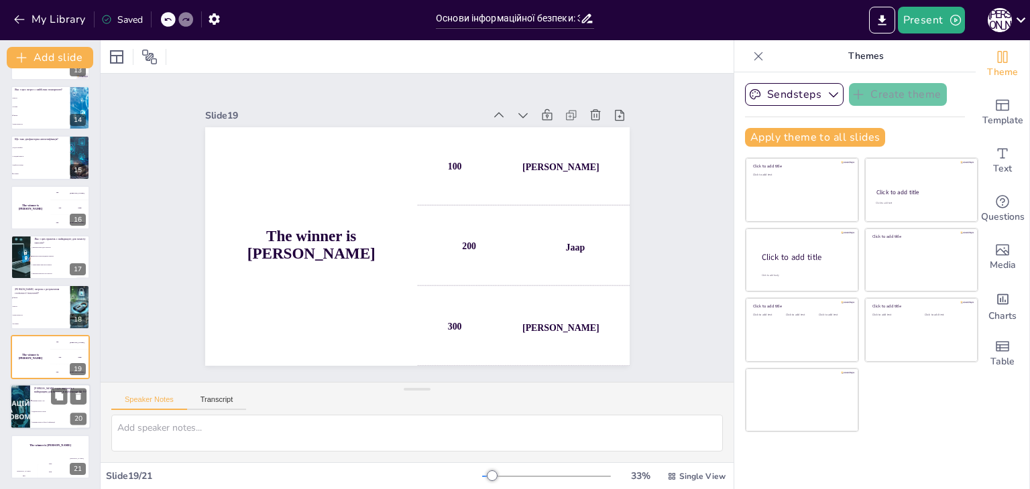
click at [38, 416] on li "Відкриття всіх сайтів" at bounding box center [60, 412] width 60 height 11
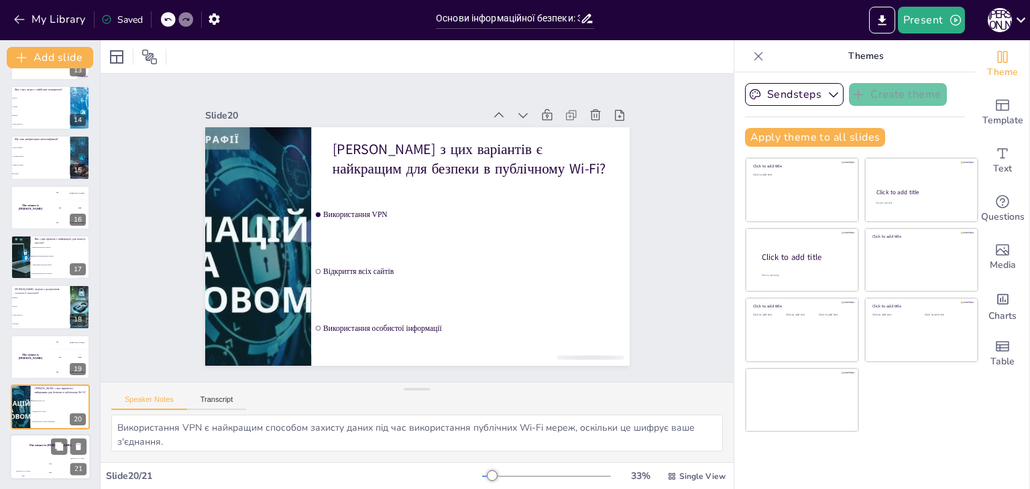
click at [39, 453] on div "The winner is [PERSON_NAME]" at bounding box center [50, 445] width 80 height 23
